Goal: Check status: Check status

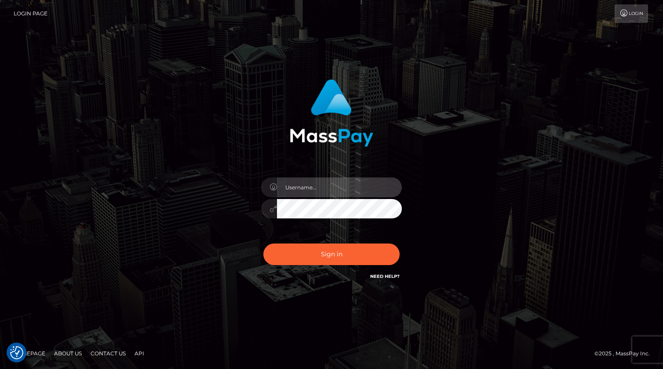
click at [336, 184] on input "text" at bounding box center [339, 187] width 125 height 20
type input "kevin.xcite"
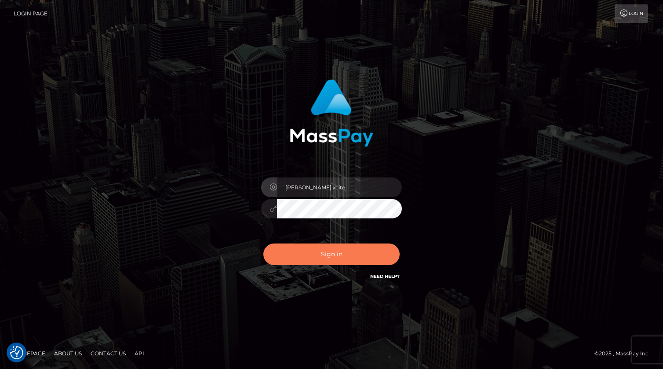
click at [352, 246] on button "Sign in" at bounding box center [331, 254] width 136 height 22
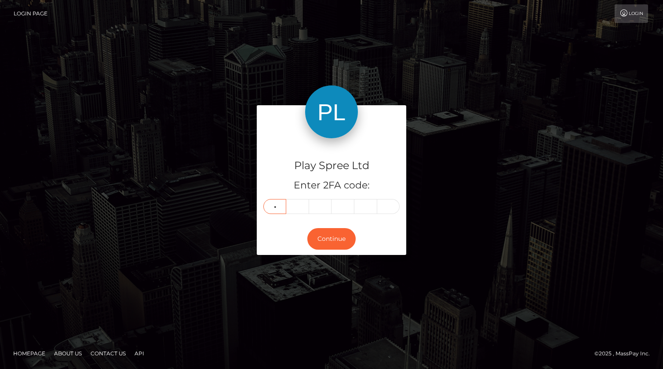
type input "9"
type input "4"
type input "0"
type input "5"
type input "6"
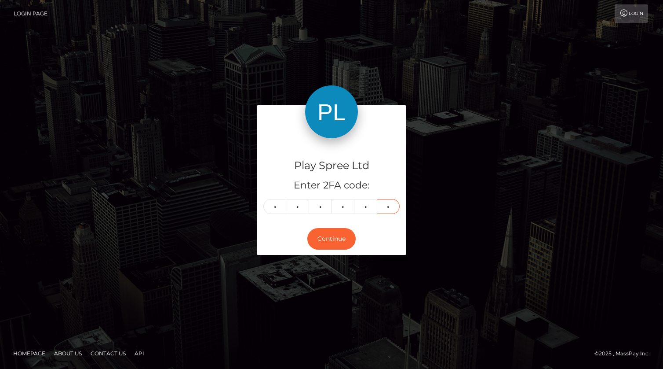
type input "1"
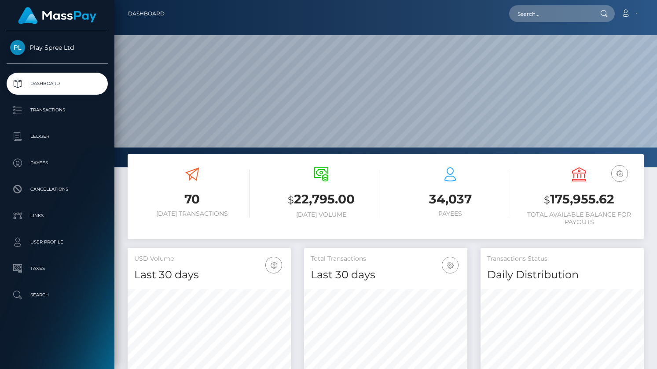
scroll to position [156, 163]
click at [593, 196] on h3 "$ 175,955.62" at bounding box center [579, 199] width 116 height 18
click at [593, 195] on h3 "$ 175,955.62" at bounding box center [579, 199] width 116 height 18
copy h3 "175,955.62"
